Goal: Information Seeking & Learning: Check status

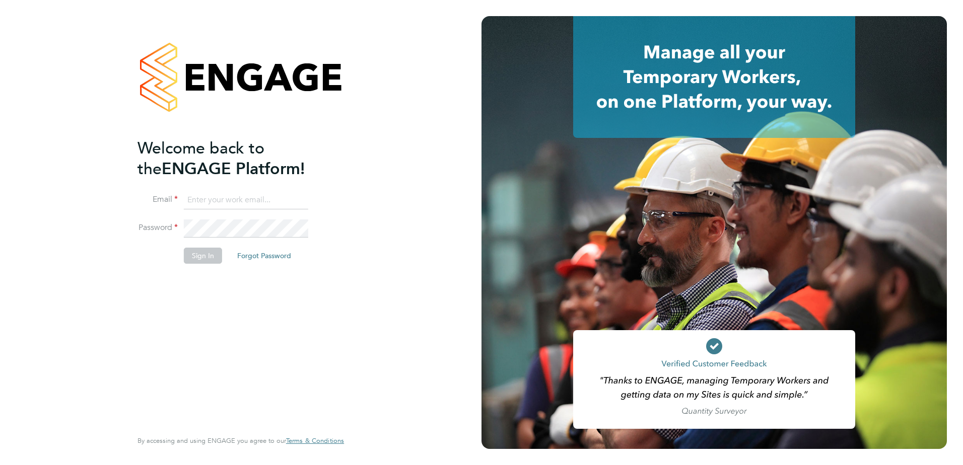
type input "admin@crestplus.com"
click at [203, 250] on button "Sign In" at bounding box center [203, 256] width 38 height 16
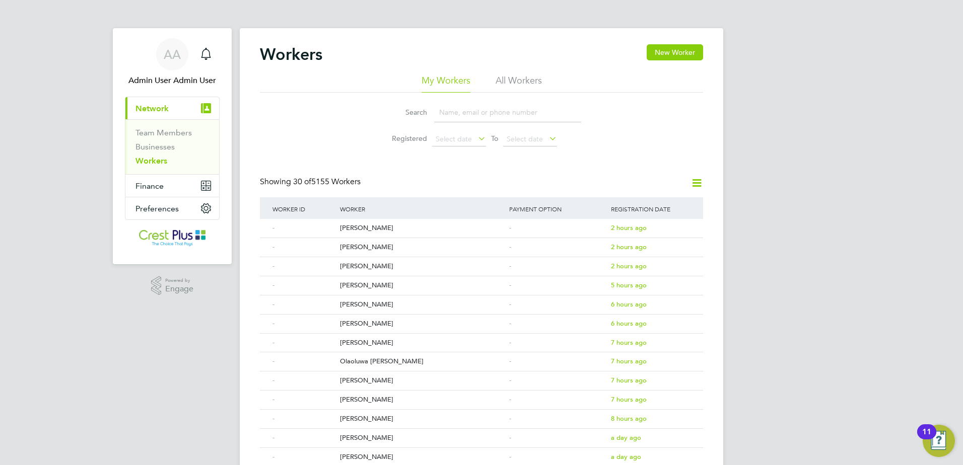
click at [466, 114] on input at bounding box center [507, 113] width 147 height 20
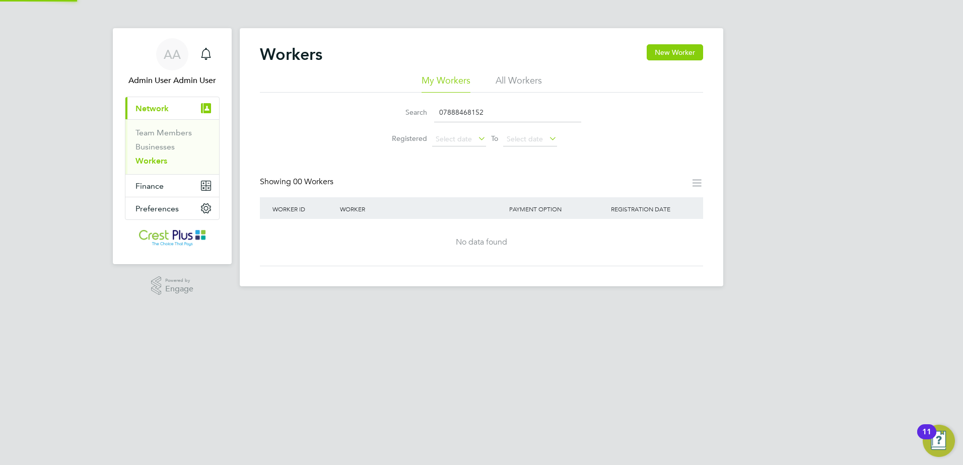
click at [527, 88] on li "All Workers" at bounding box center [518, 84] width 46 height 18
drag, startPoint x: 488, startPoint y: 111, endPoint x: 207, endPoint y: 111, distance: 281.0
click at [207, 111] on div "AA Admin User Admin User Notifications Applications: Current page: Network Team…" at bounding box center [481, 151] width 963 height 303
drag, startPoint x: 498, startPoint y: 112, endPoint x: 195, endPoint y: 97, distance: 303.5
click at [195, 97] on div "AA Admin User Admin User Notifications Applications: Current page: Network Team…" at bounding box center [481, 151] width 963 height 303
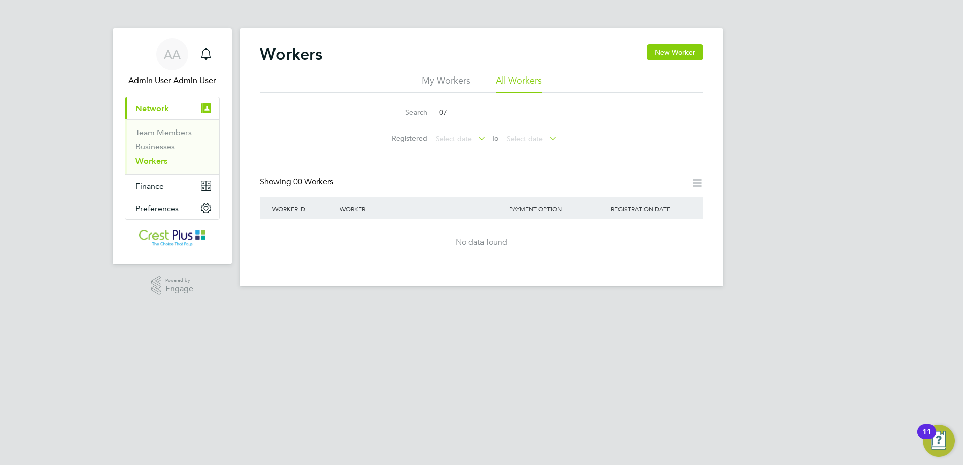
type input "0"
drag, startPoint x: 497, startPoint y: 112, endPoint x: 374, endPoint y: 110, distance: 123.4
click at [374, 110] on li "Search 07516601529" at bounding box center [481, 113] width 225 height 30
drag, startPoint x: 491, startPoint y: 113, endPoint x: 326, endPoint y: 114, distance: 164.7
click at [326, 114] on div "Search 07516601529 Registered Select date To Select date" at bounding box center [481, 122] width 443 height 59
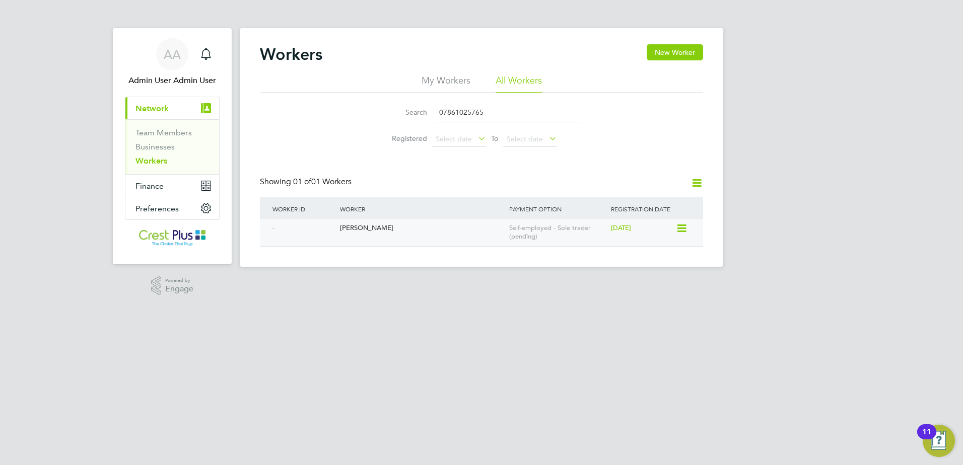
type input "07861025765"
click at [363, 226] on div "[PERSON_NAME]" at bounding box center [421, 228] width 169 height 19
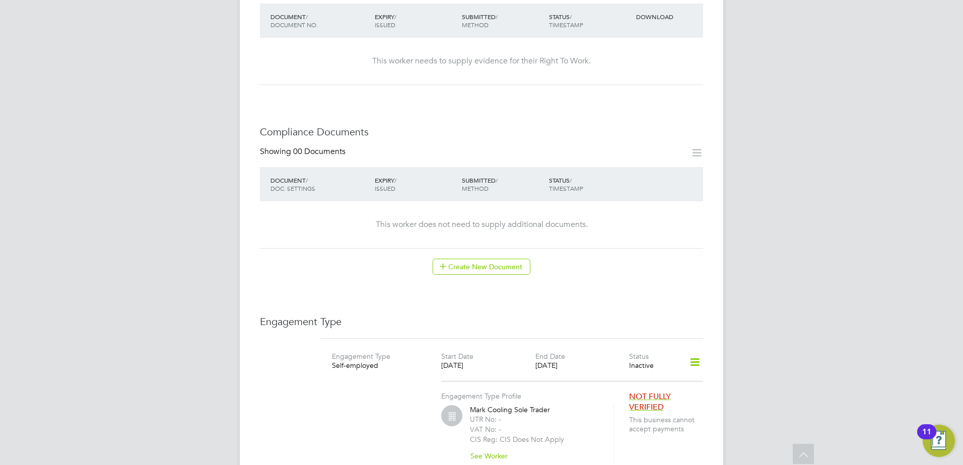
scroll to position [504, 0]
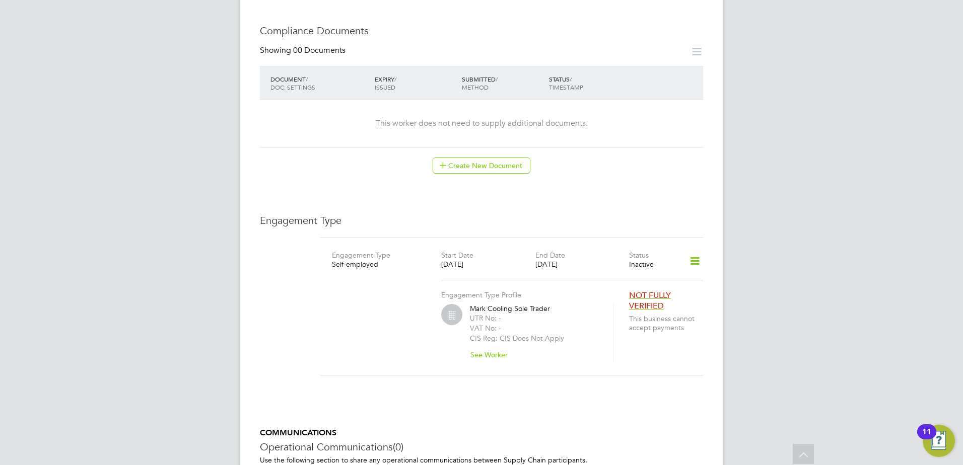
click at [325, 300] on div "Engagement Type Profile Mark Cooling Sole Trader UTR No: - VAT No: - CIS Reg: C…" at bounding box center [511, 320] width 391 height 86
click at [645, 291] on span "NOT FULLY VERIFIED" at bounding box center [650, 301] width 42 height 21
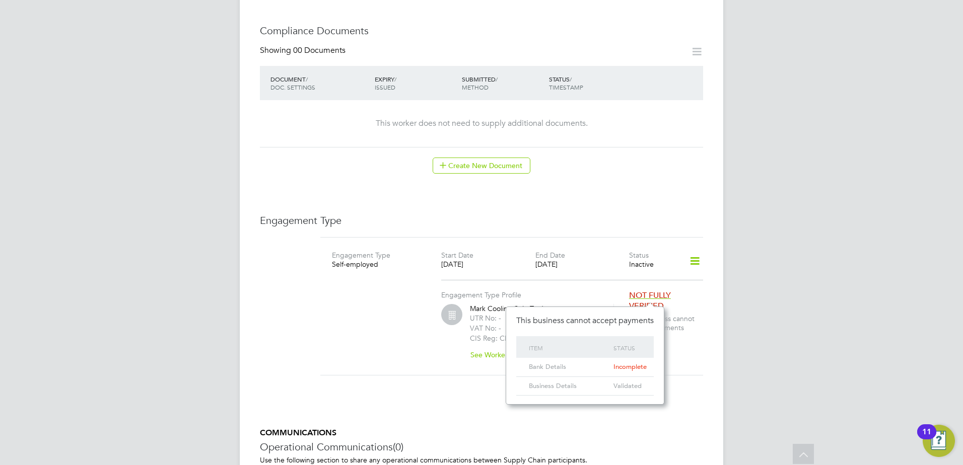
click at [629, 368] on span "Incomplete" at bounding box center [629, 367] width 33 height 9
click at [349, 333] on div "Engagement Type Profile Mark Cooling Sole Trader UTR No: - VAT No: - CIS Reg: C…" at bounding box center [511, 320] width 391 height 86
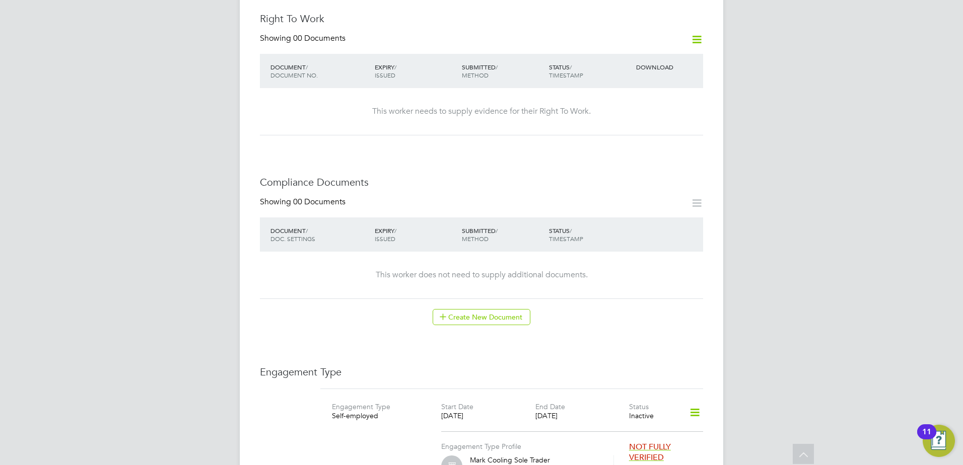
scroll to position [504, 0]
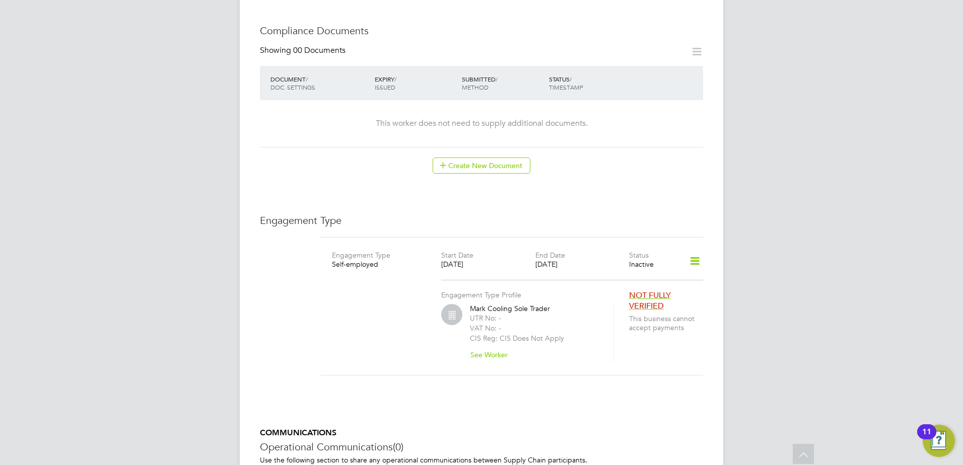
click at [447, 203] on div "Worker Details Follow MC [PERSON_NAME] m: 07861 025 765 Personal Details ID Mob…" at bounding box center [481, 60] width 443 height 1039
click at [654, 292] on span "NOT FULLY VERIFIED" at bounding box center [650, 301] width 42 height 21
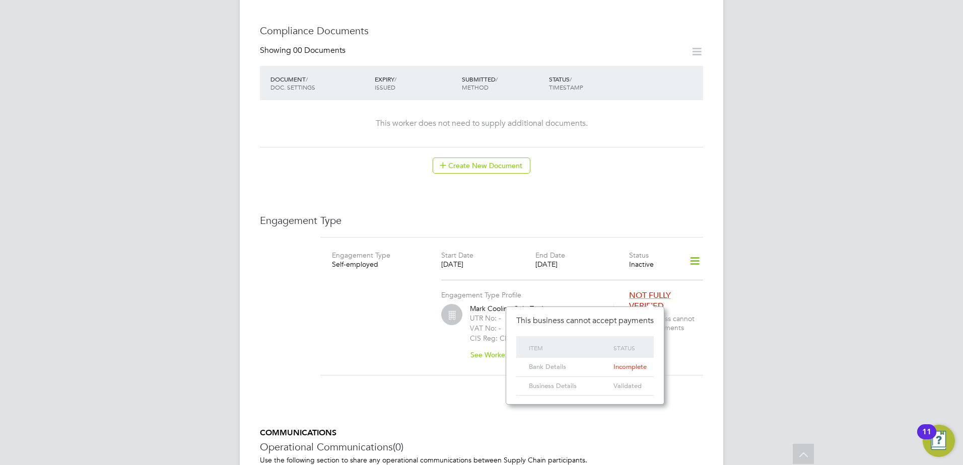
click at [623, 368] on span "Incomplete" at bounding box center [629, 367] width 33 height 9
click at [588, 287] on div "Engagement Type Profile [PERSON_NAME] Sole Trader UTR No: - VAT No: - CIS Reg: …" at bounding box center [534, 321] width 187 height 83
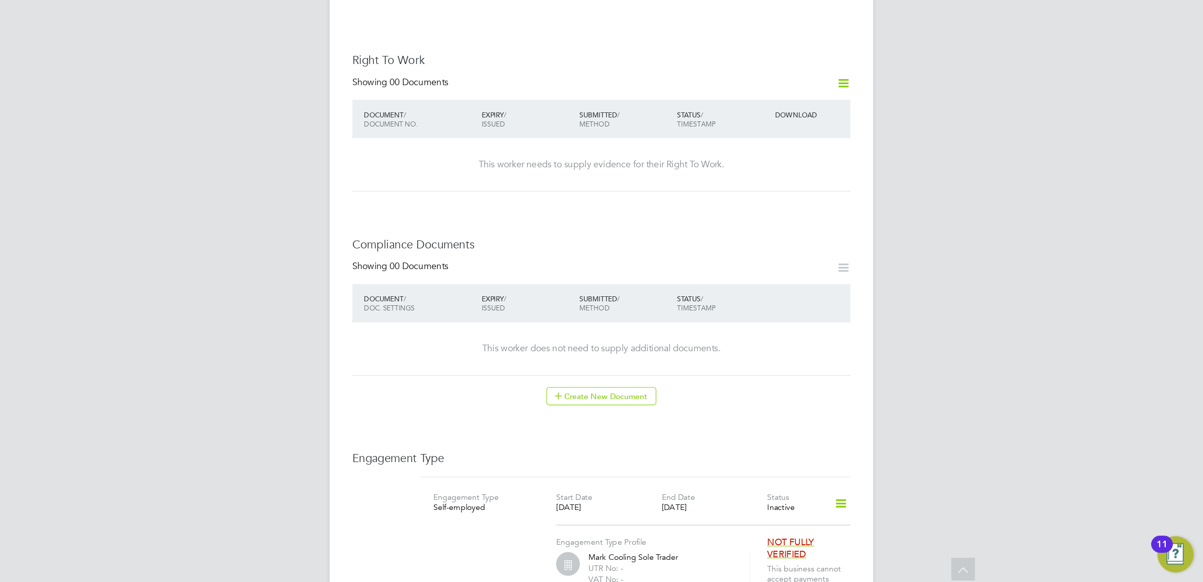
scroll to position [21, 36]
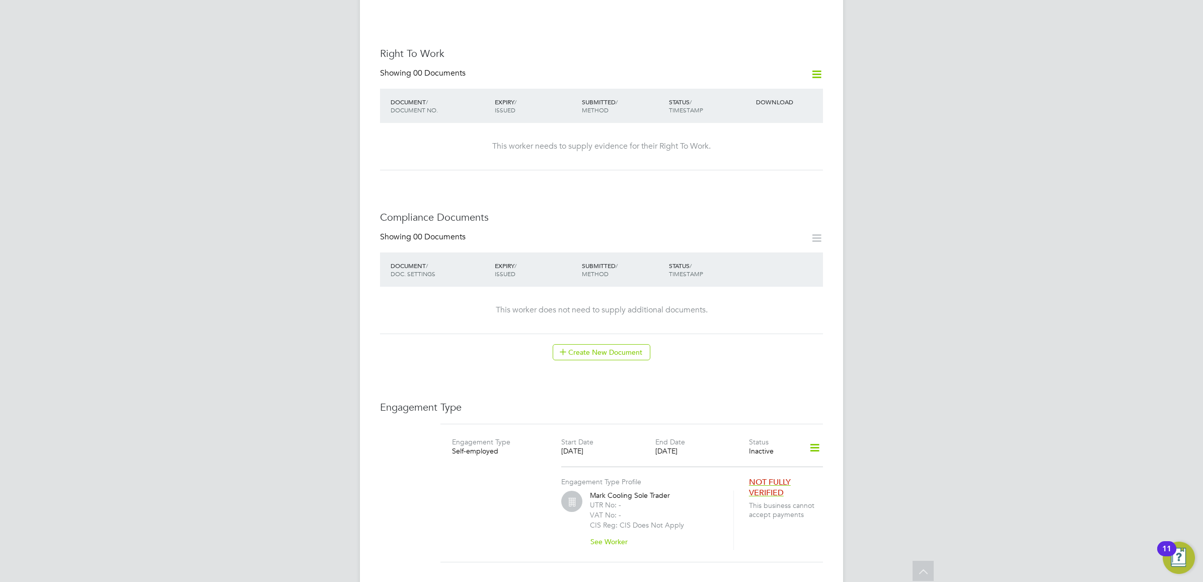
click at [811, 436] on icon at bounding box center [815, 447] width 18 height 23
click at [761, 465] on li "Show Engagement Type History" at bounding box center [761, 495] width 115 height 14
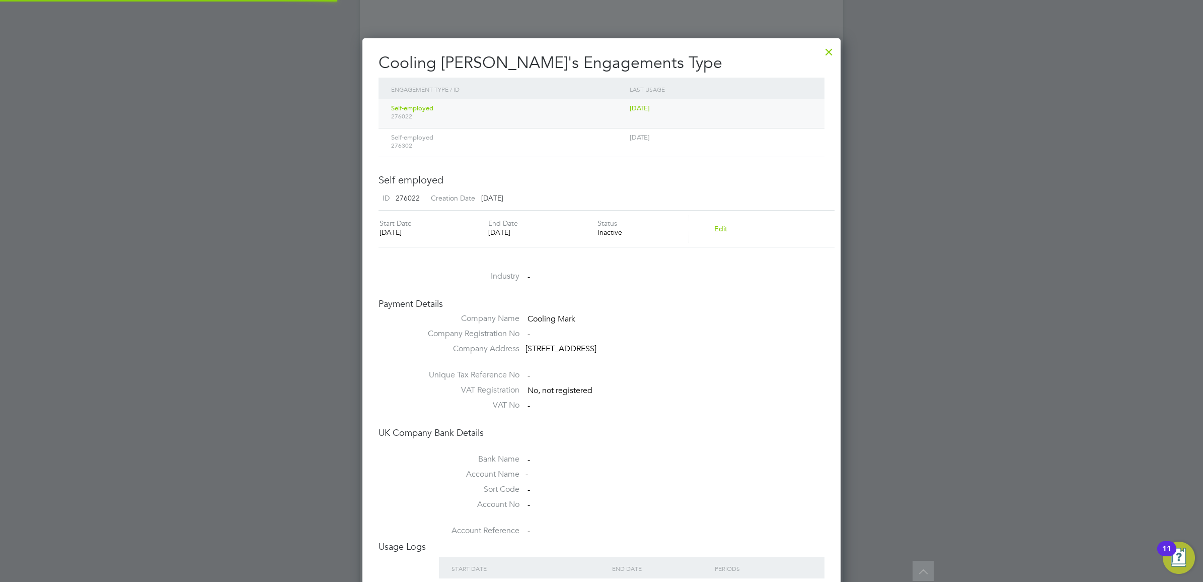
scroll to position [599, 479]
click at [654, 143] on div "[DATE]" at bounding box center [720, 137] width 187 height 19
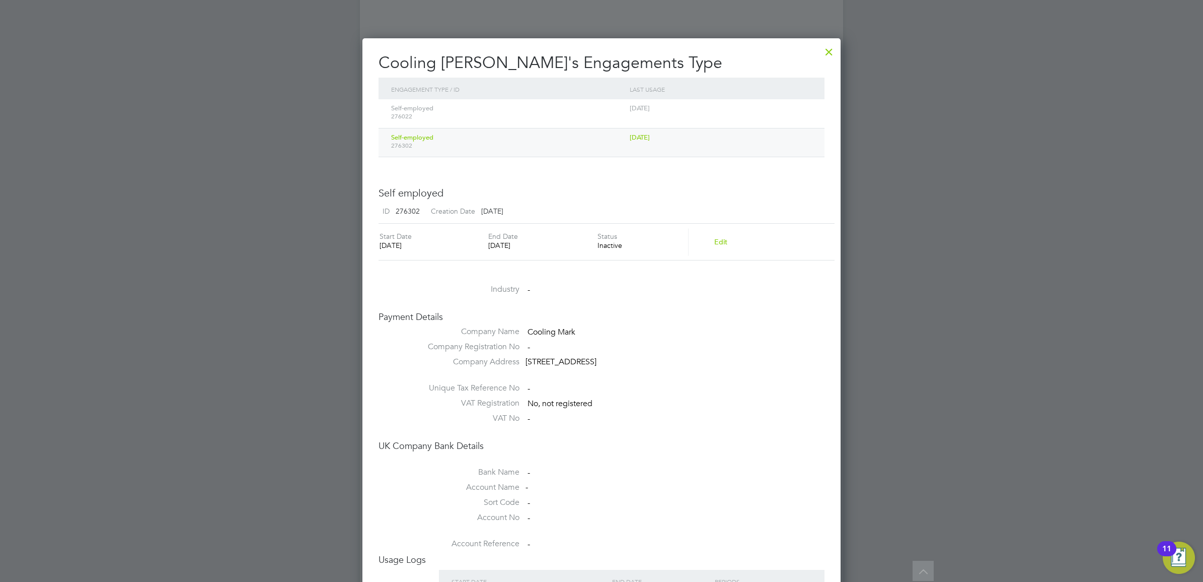
scroll to position [612, 479]
